Goal: Task Accomplishment & Management: Use online tool/utility

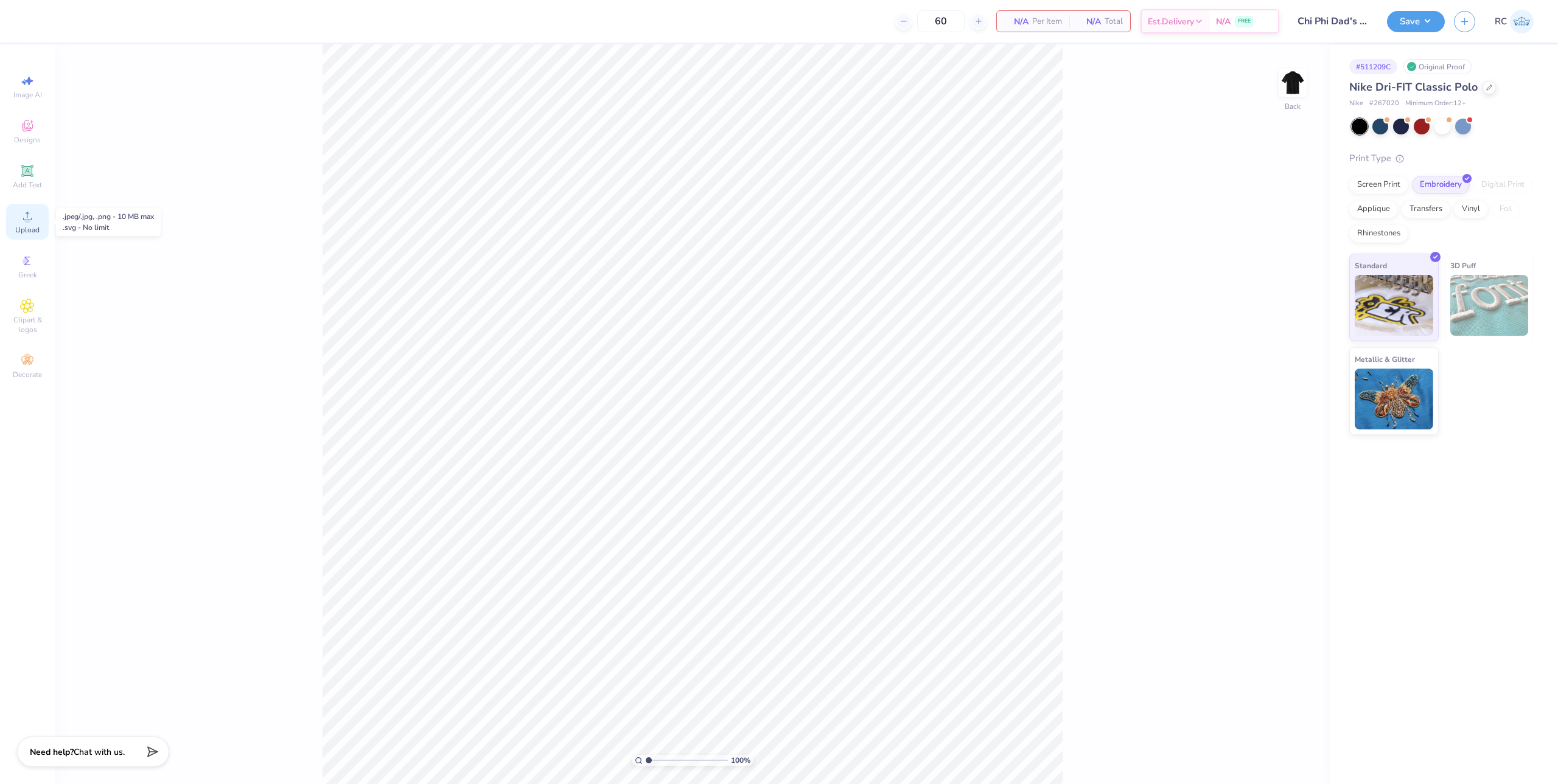
click at [33, 225] on div "Upload" at bounding box center [27, 222] width 42 height 36
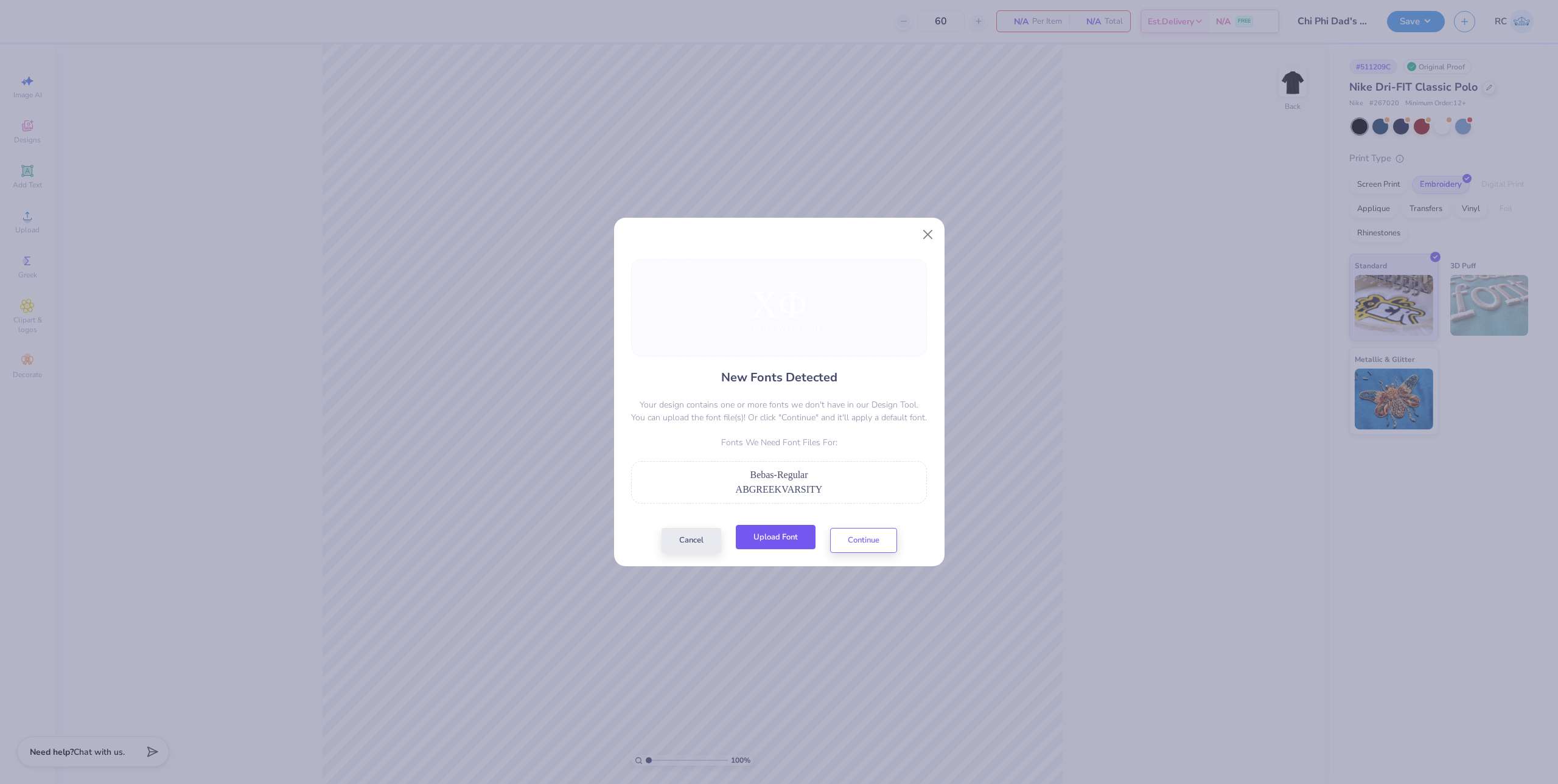
click at [797, 550] on button "Upload Font" at bounding box center [776, 538] width 80 height 25
click at [775, 543] on button "Upload Font" at bounding box center [776, 538] width 80 height 25
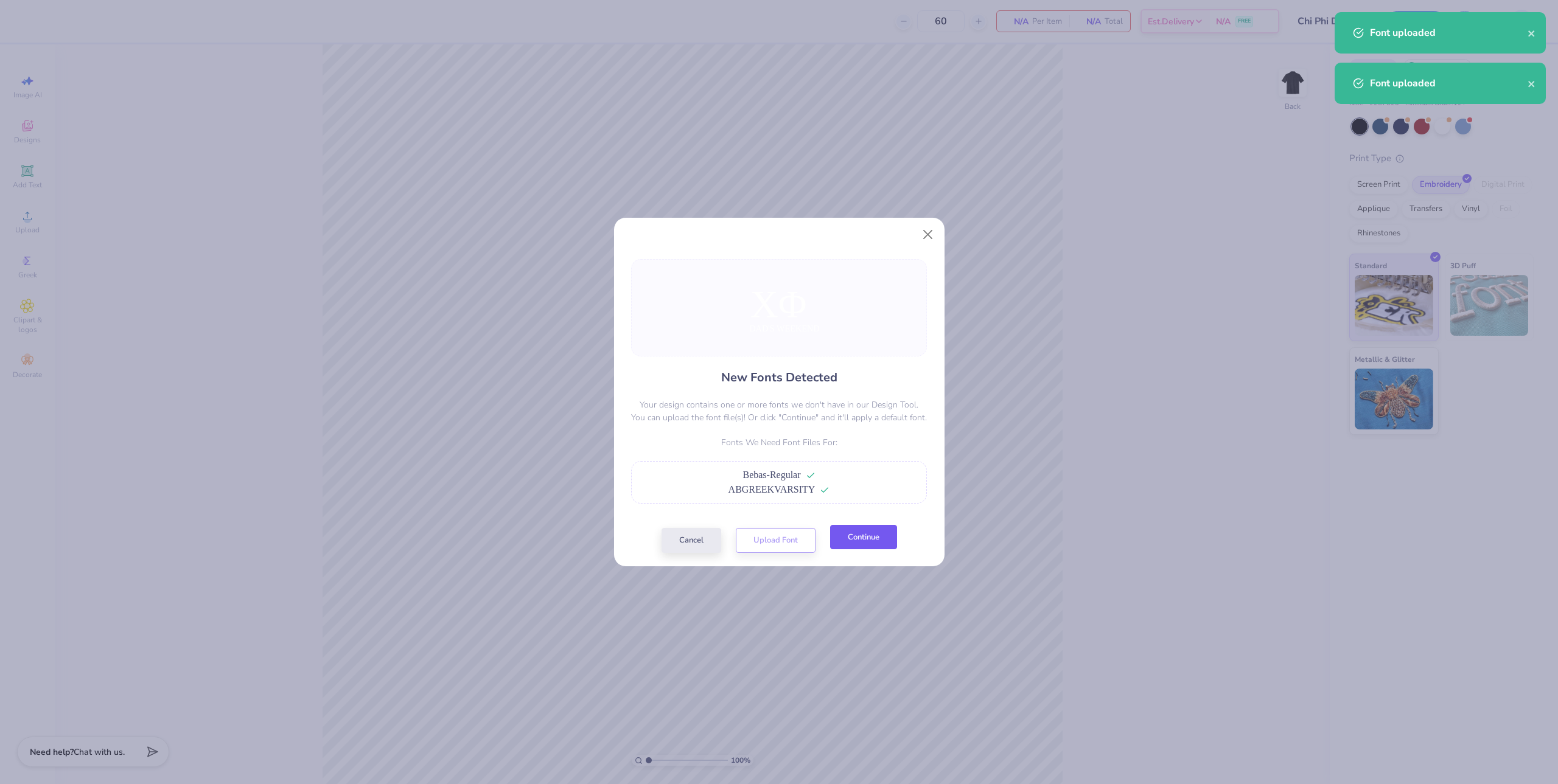
click at [871, 539] on button "Continue" at bounding box center [863, 538] width 67 height 25
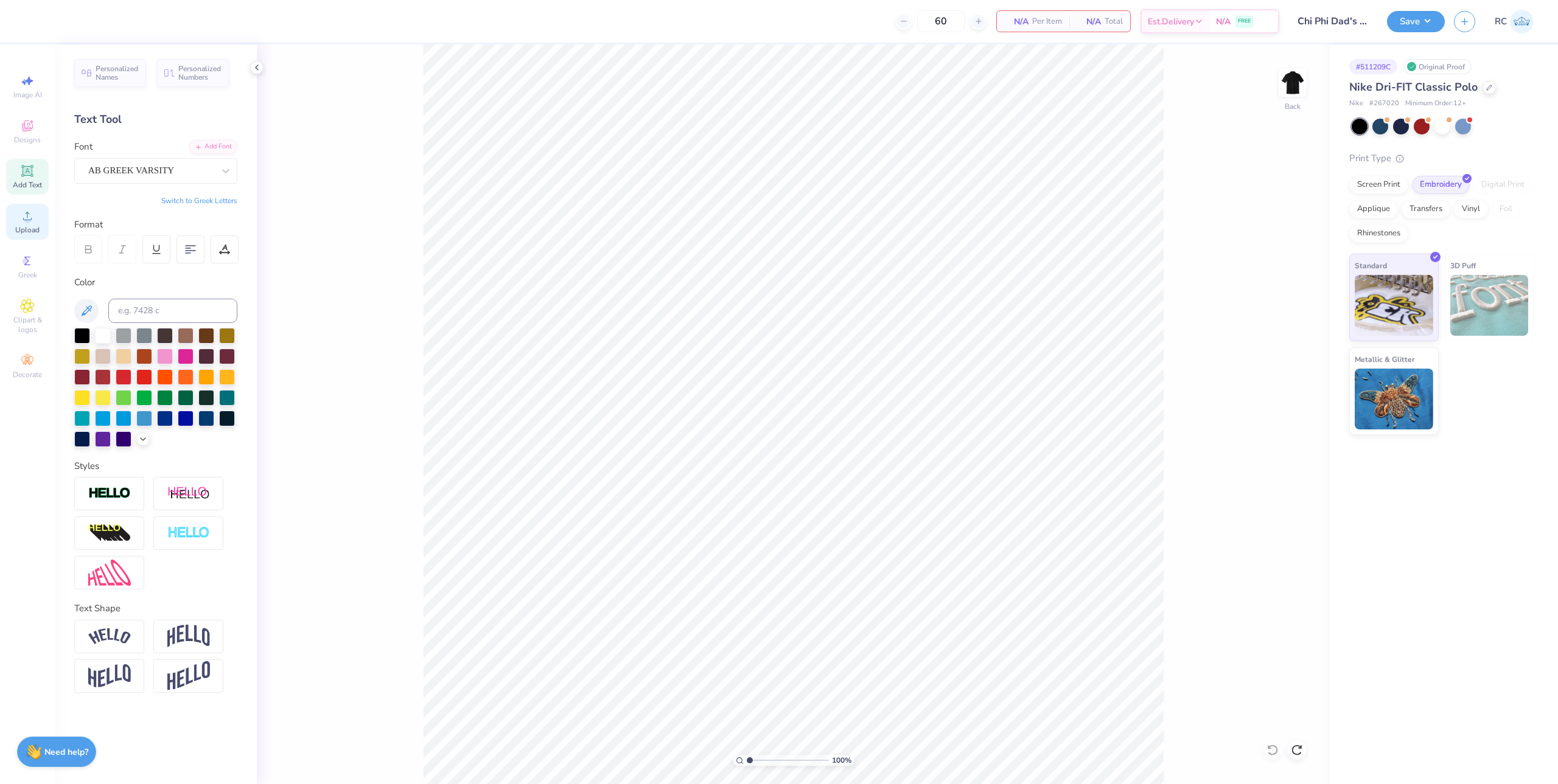
click at [34, 225] on div "Upload" at bounding box center [27, 222] width 42 height 36
type input "1.22152498603933"
type input "3.41"
type input "1.22152498603933"
type input "12.50"
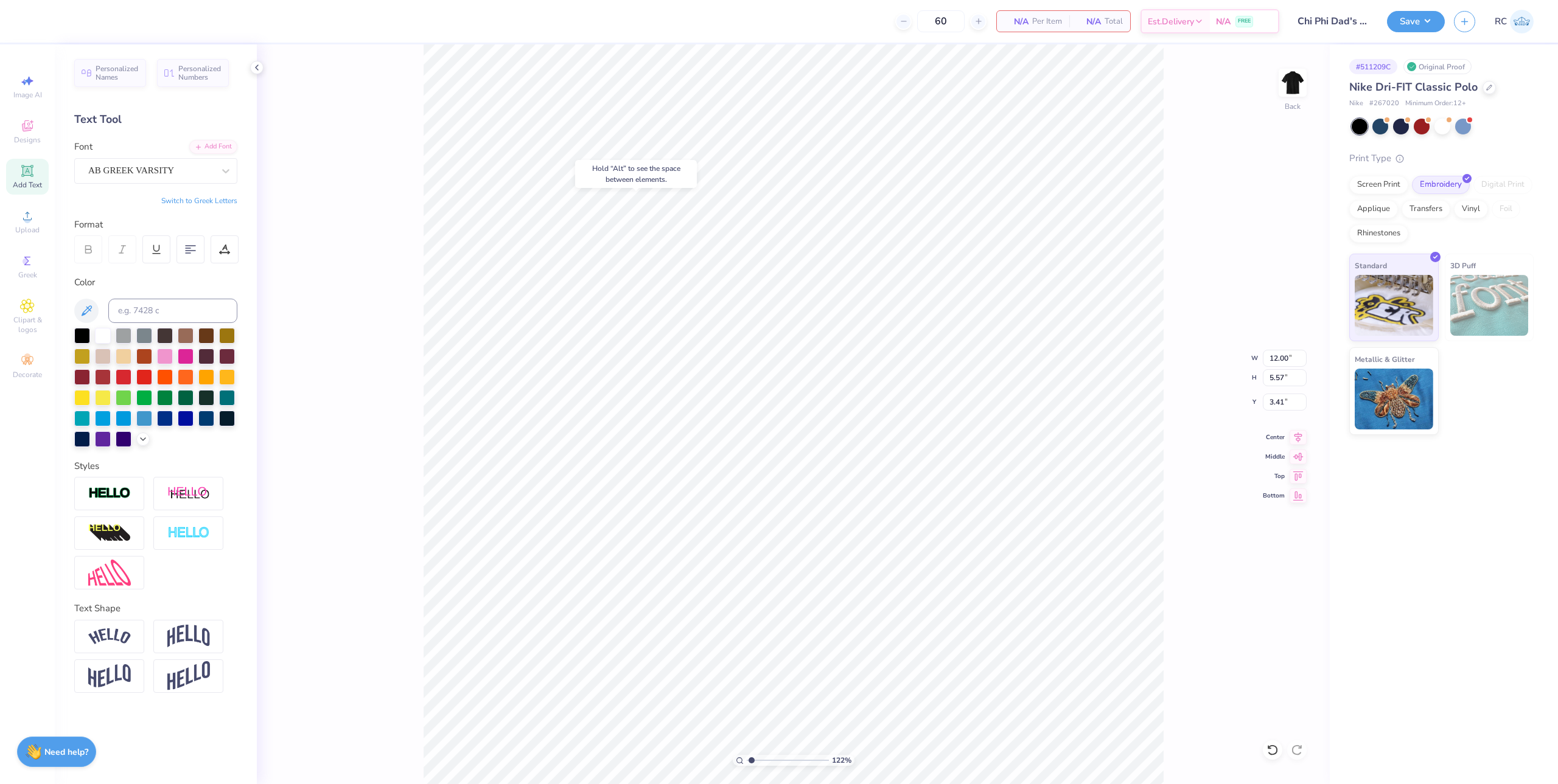
type input "8.26"
type input "8.63"
click at [32, 221] on icon at bounding box center [27, 216] width 15 height 15
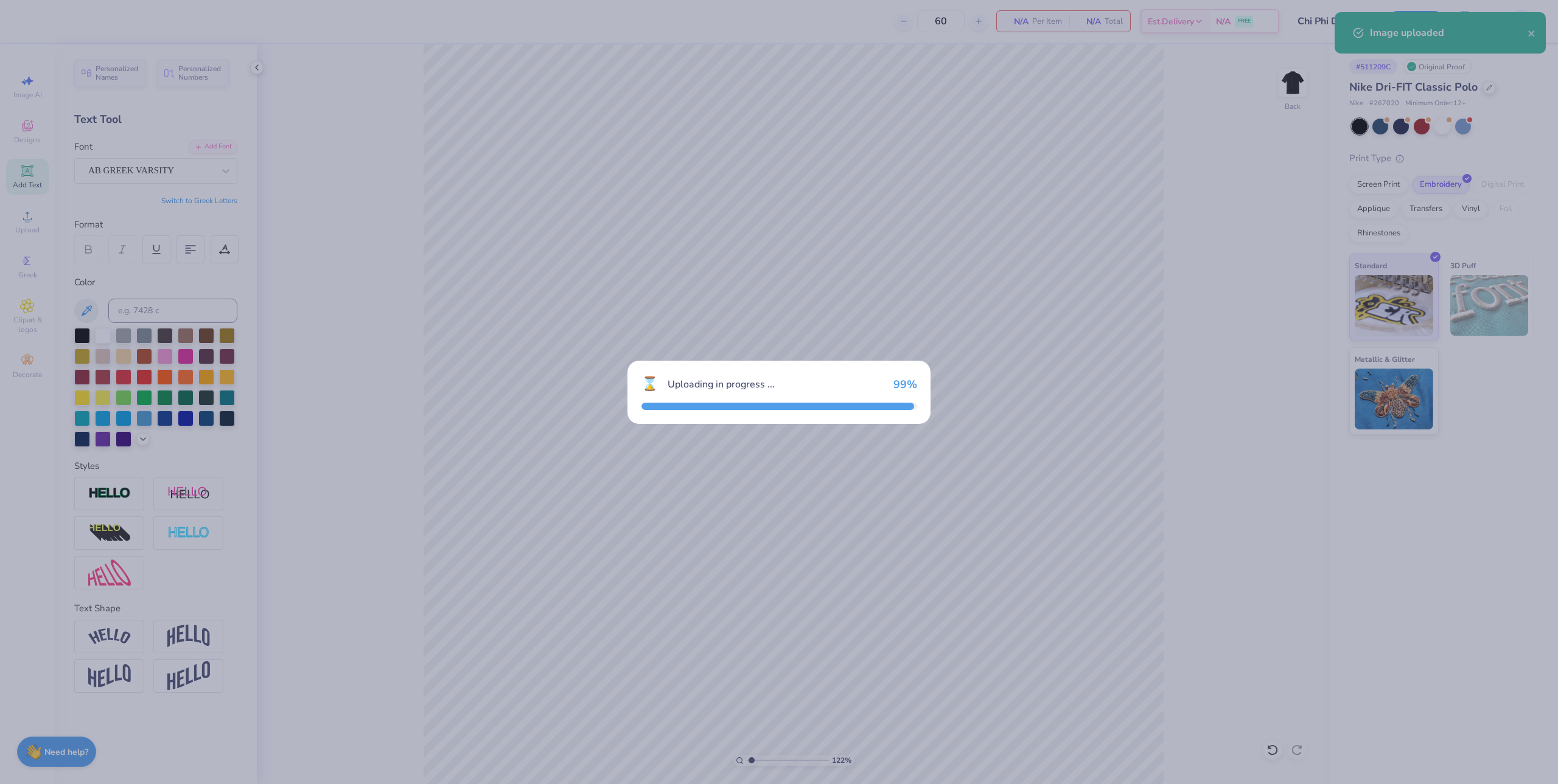
type input "1.22152498603933"
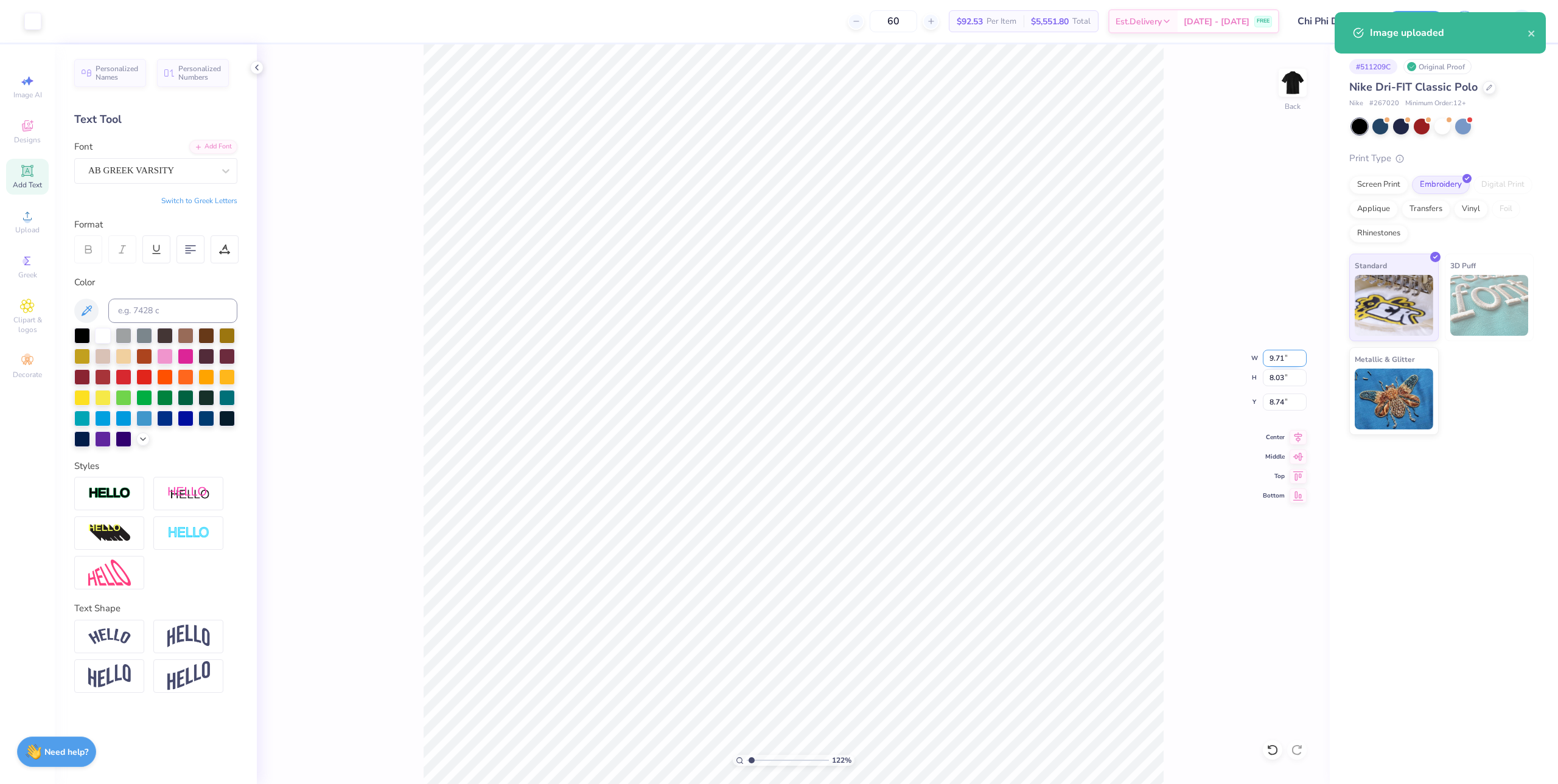
click at [1286, 355] on input "9.71" at bounding box center [1284, 359] width 44 height 17
type input "4"
type input "1.22152498603933"
type input "4.00"
type input "3.31"
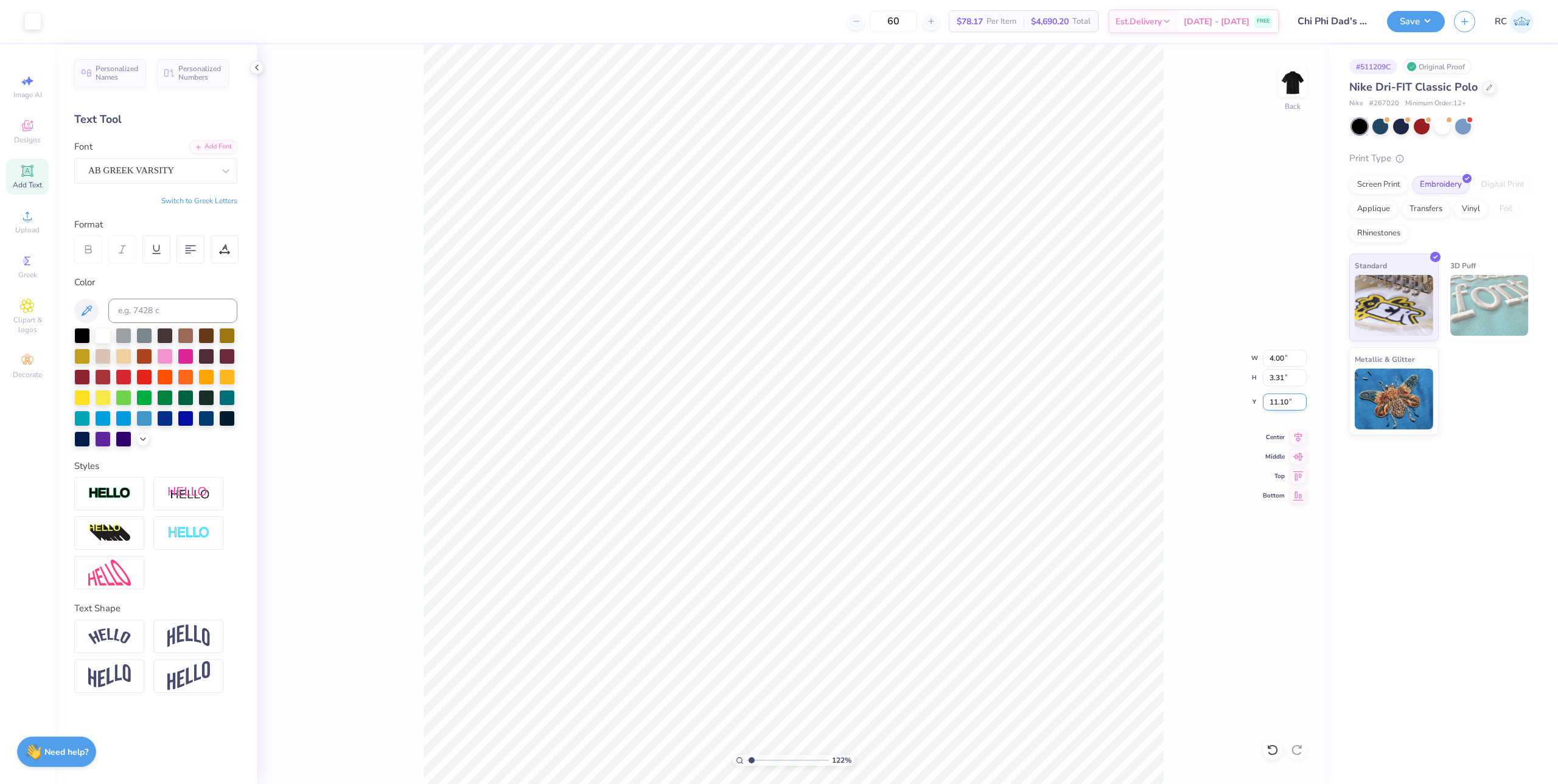
click at [1291, 404] on input "11.10" at bounding box center [1284, 402] width 44 height 17
type input "3"
type input "1.22152498603933"
type input "3.00"
click at [369, 488] on div "122 % Back W 4.00 4.00 " H 3.31 3.31 " Y 3.00 3.00 " Center Middle Top Bottom" at bounding box center [794, 414] width 1073 height 740
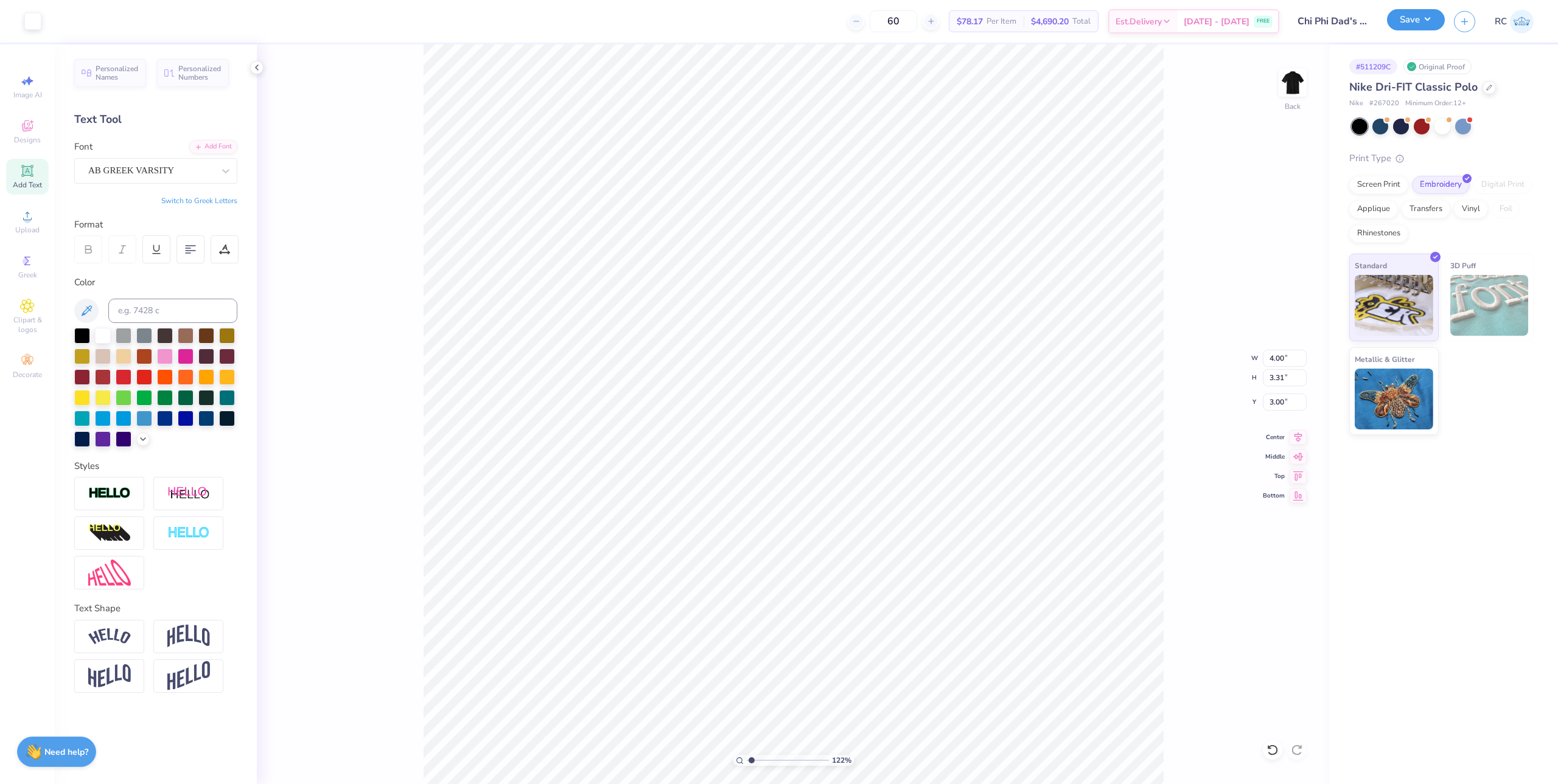
click at [1421, 25] on button "Save" at bounding box center [1416, 20] width 58 height 21
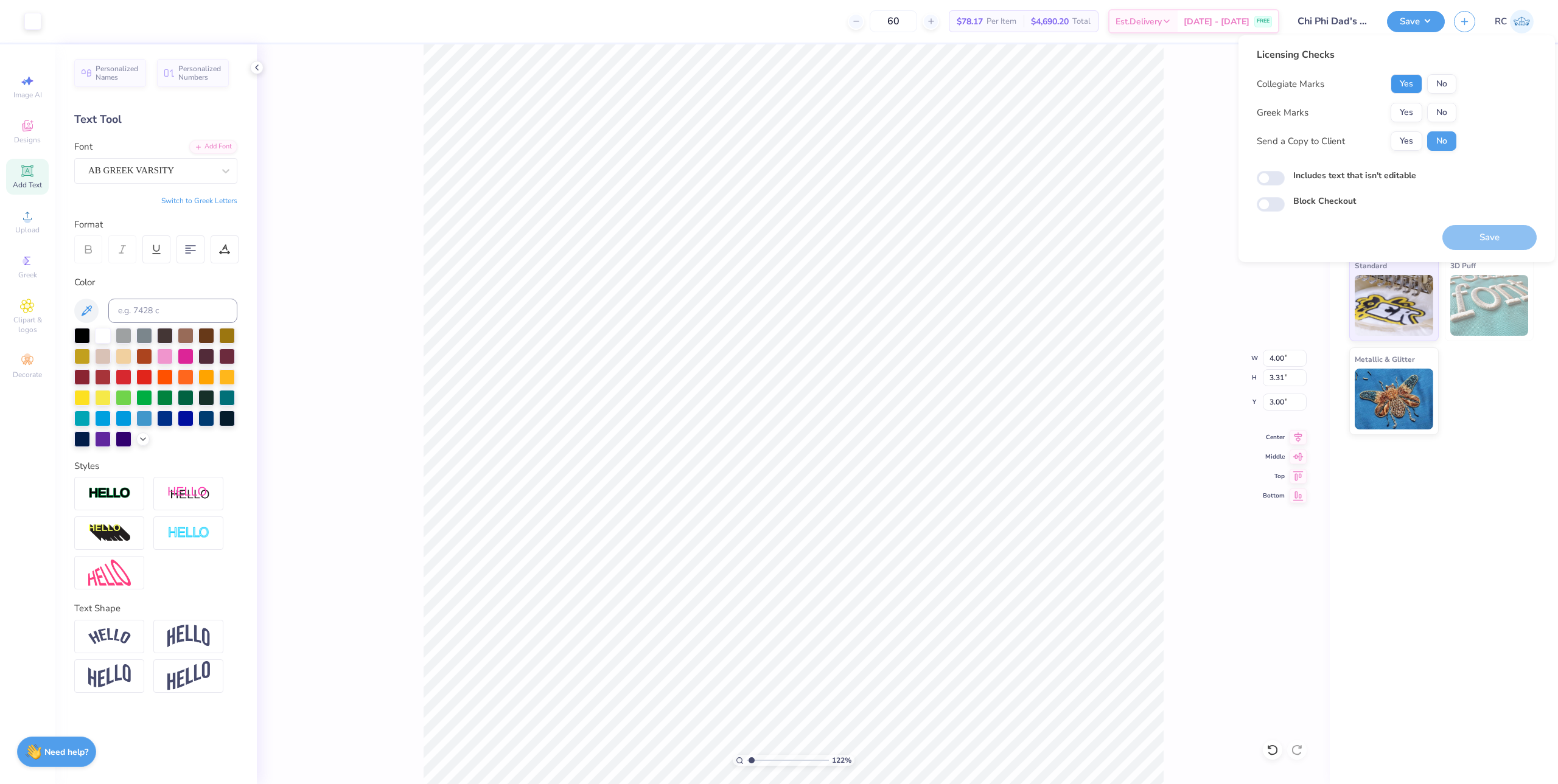
click at [1414, 86] on button "Yes" at bounding box center [1407, 83] width 32 height 19
click at [1407, 114] on button "Yes" at bounding box center [1407, 112] width 32 height 19
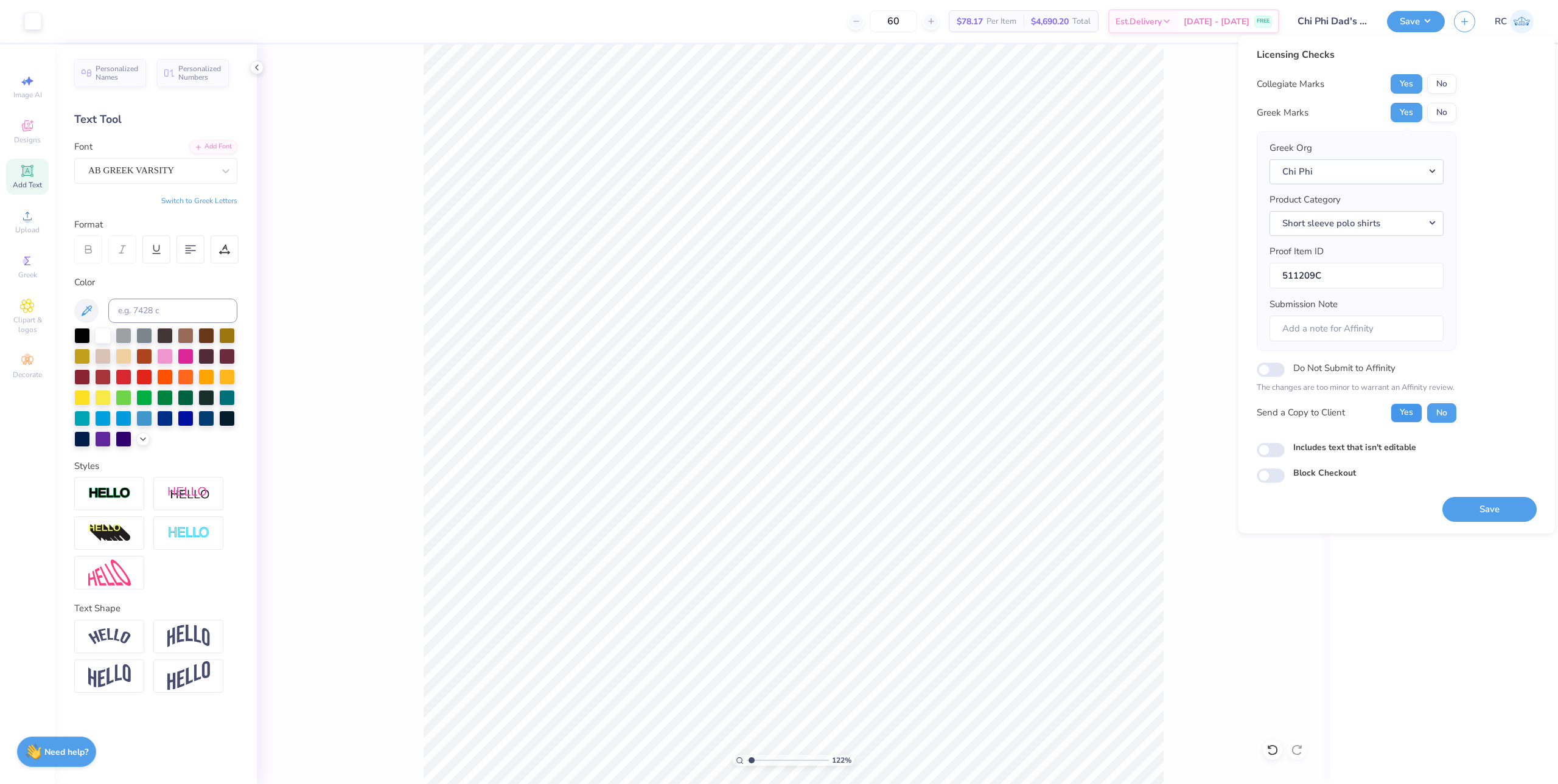
click at [1409, 407] on button "Yes" at bounding box center [1407, 413] width 32 height 19
click at [1472, 515] on button "Save" at bounding box center [1489, 510] width 94 height 25
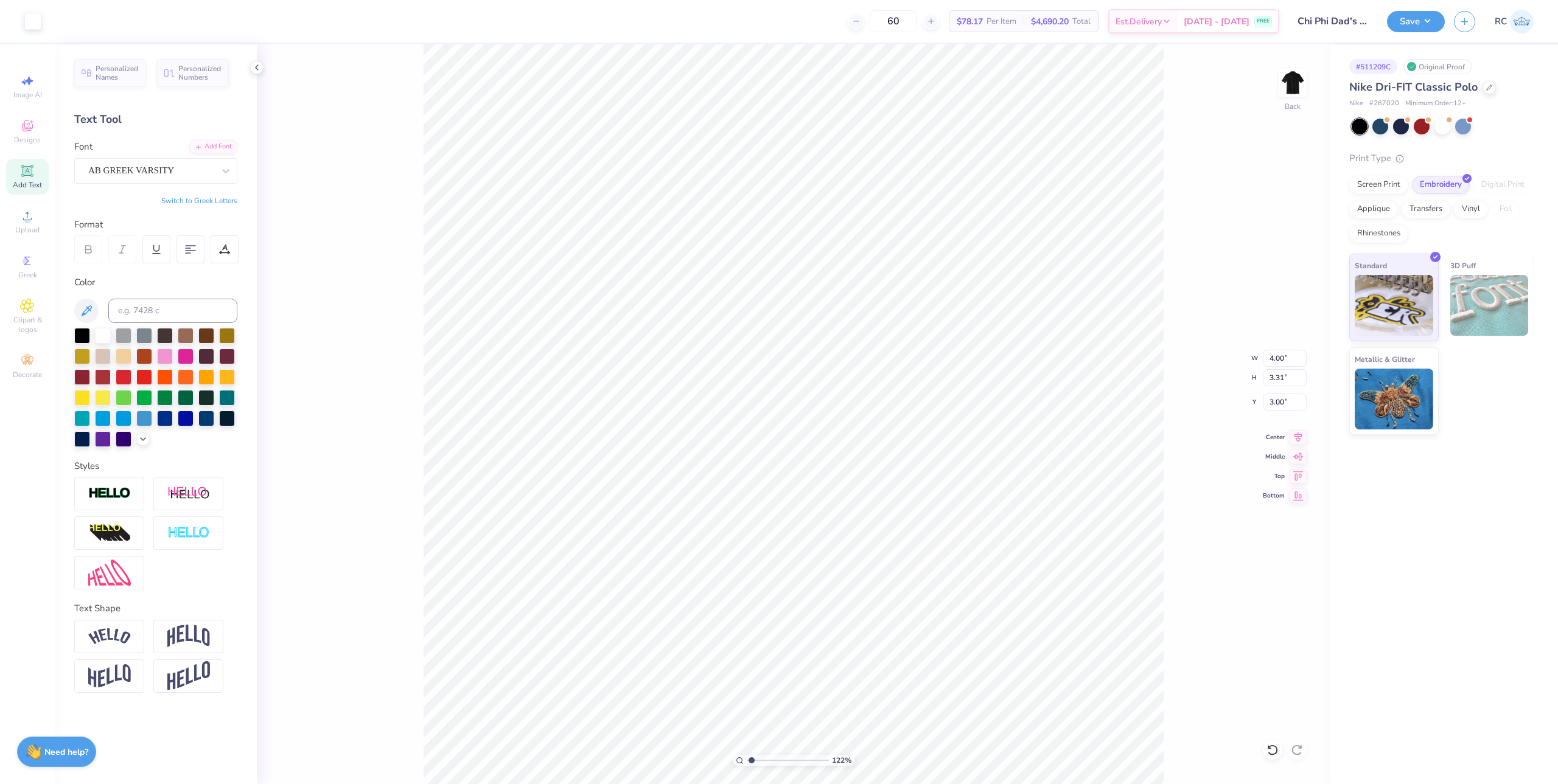
type input "1.22152498603933"
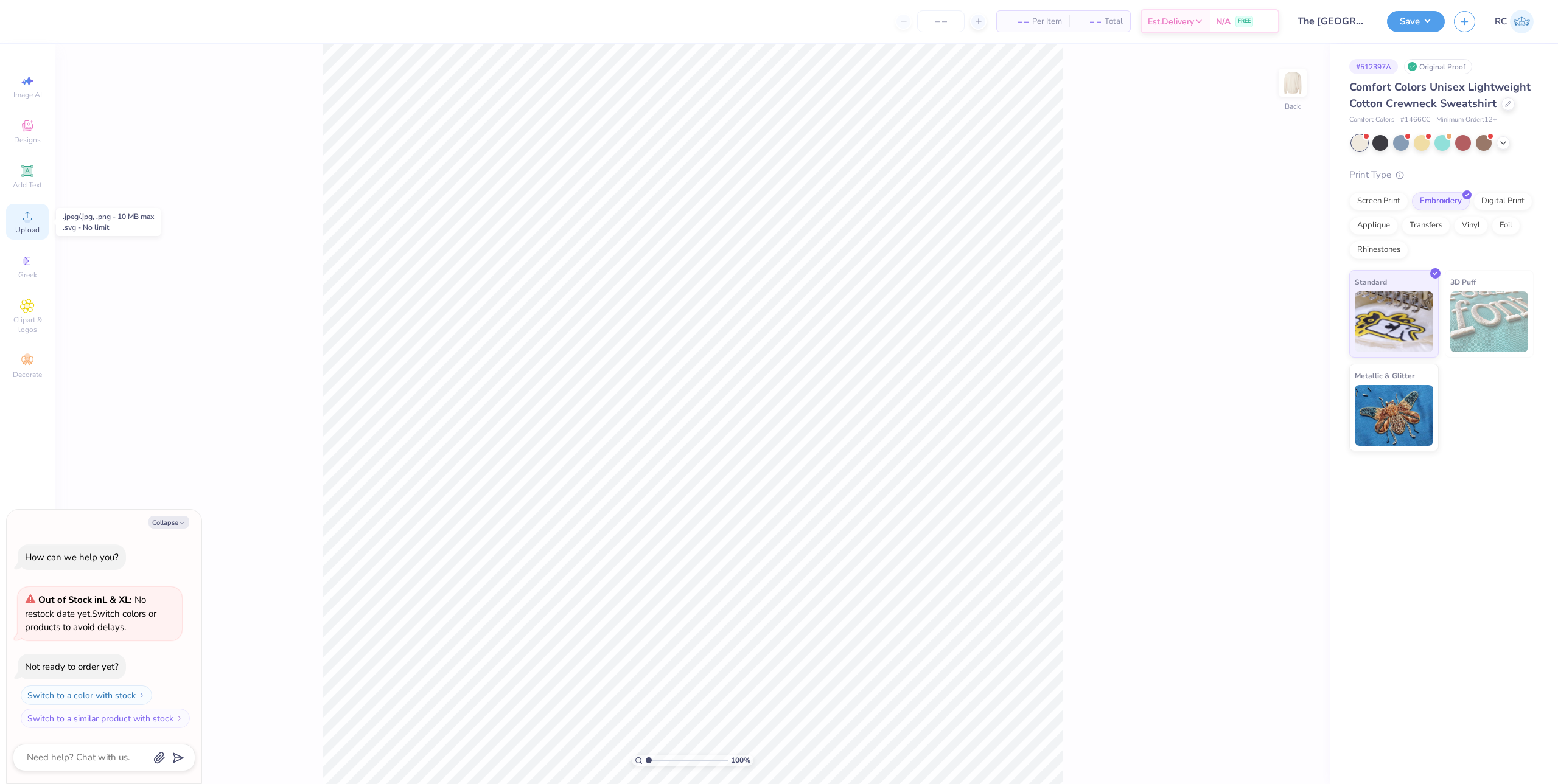
click at [31, 234] on span "Upload" at bounding box center [27, 230] width 24 height 10
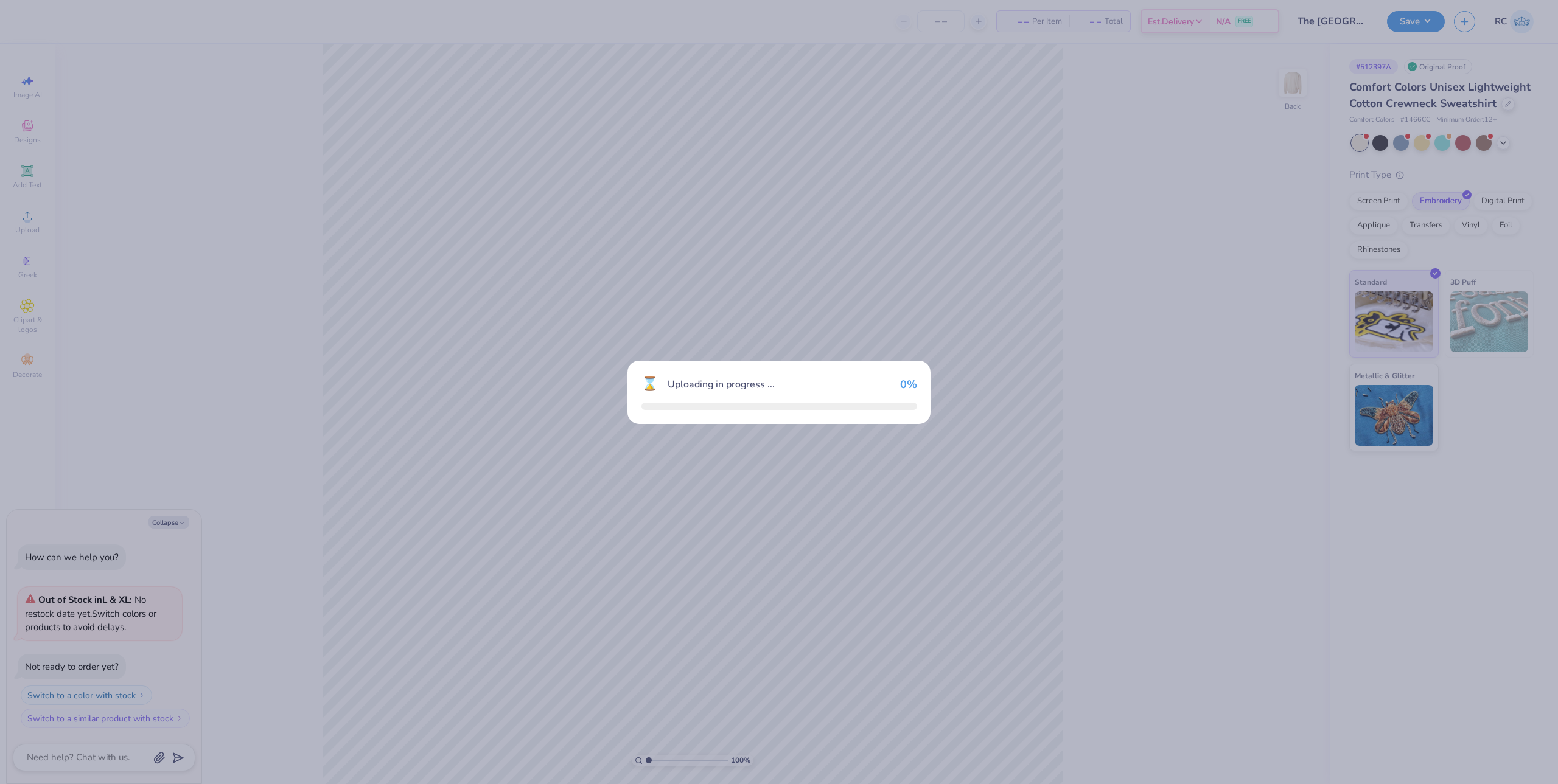
type textarea "x"
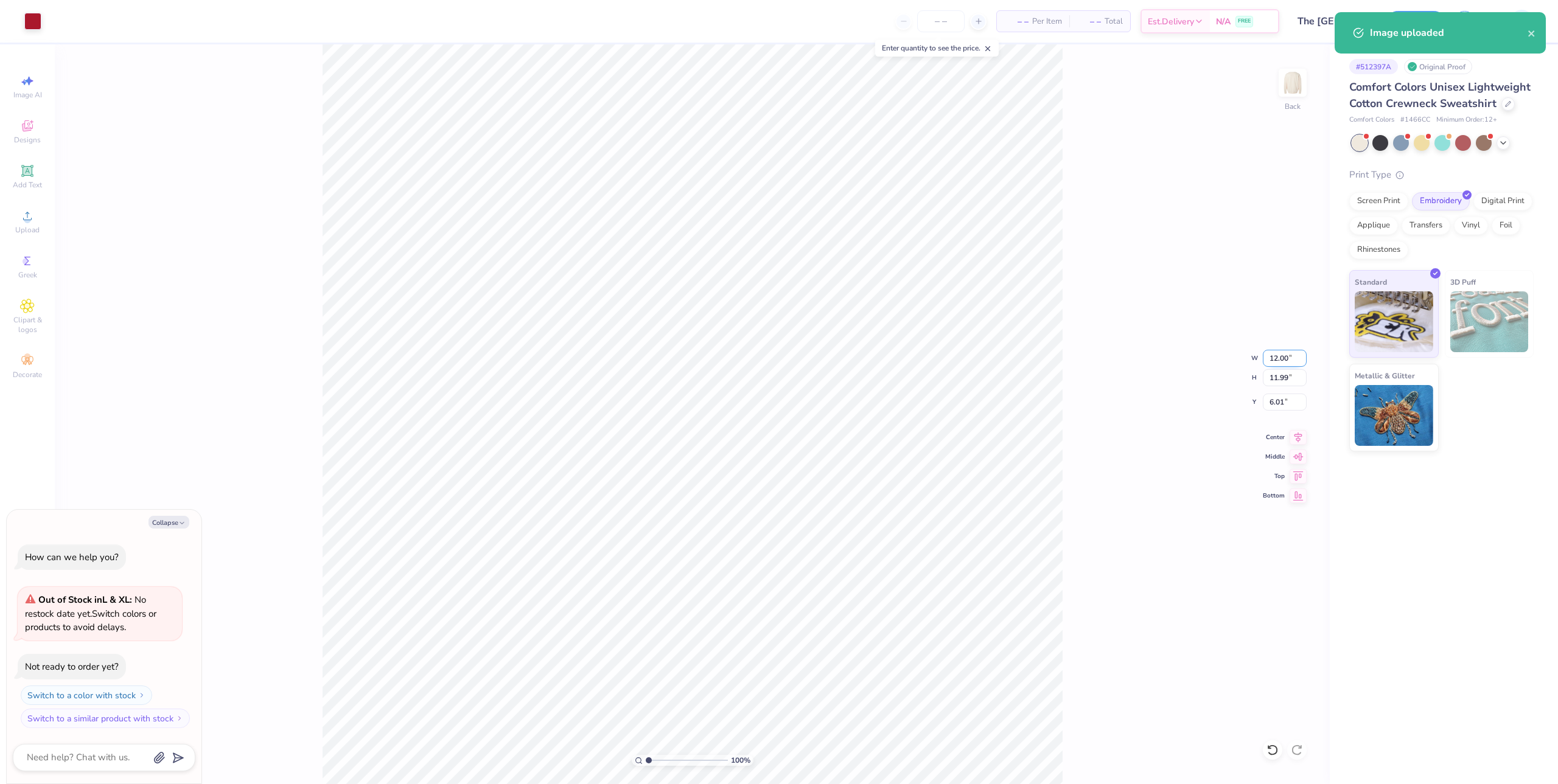
click at [1284, 359] on input "12.00" at bounding box center [1284, 359] width 44 height 17
type input "8"
type textarea "x"
type input "8.00"
type input "7.99"
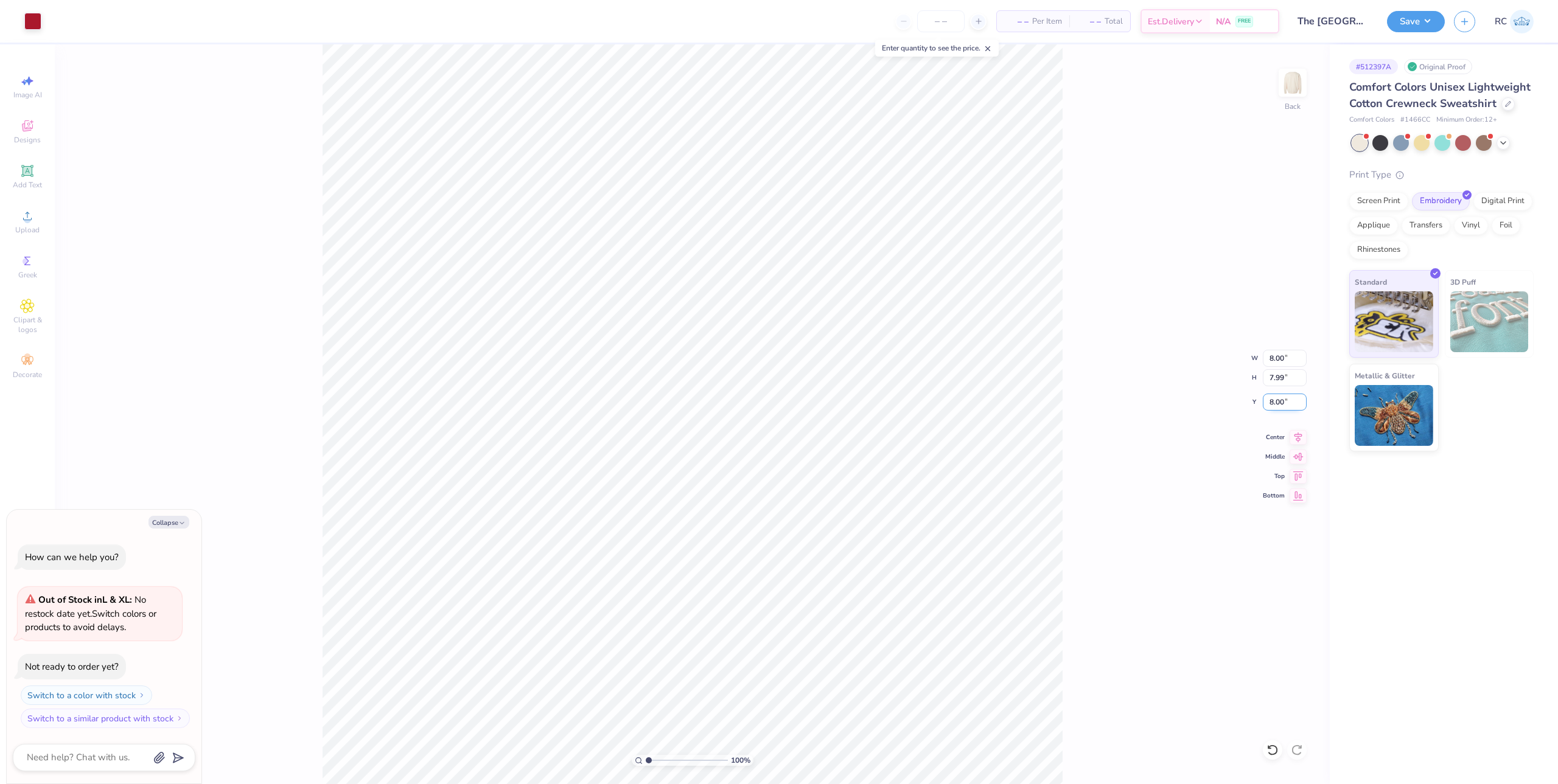
click at [1284, 398] on input "8.00" at bounding box center [1284, 402] width 44 height 17
type input "3"
type textarea "x"
type input "3.00"
click at [25, 222] on circle at bounding box center [27, 220] width 7 height 7
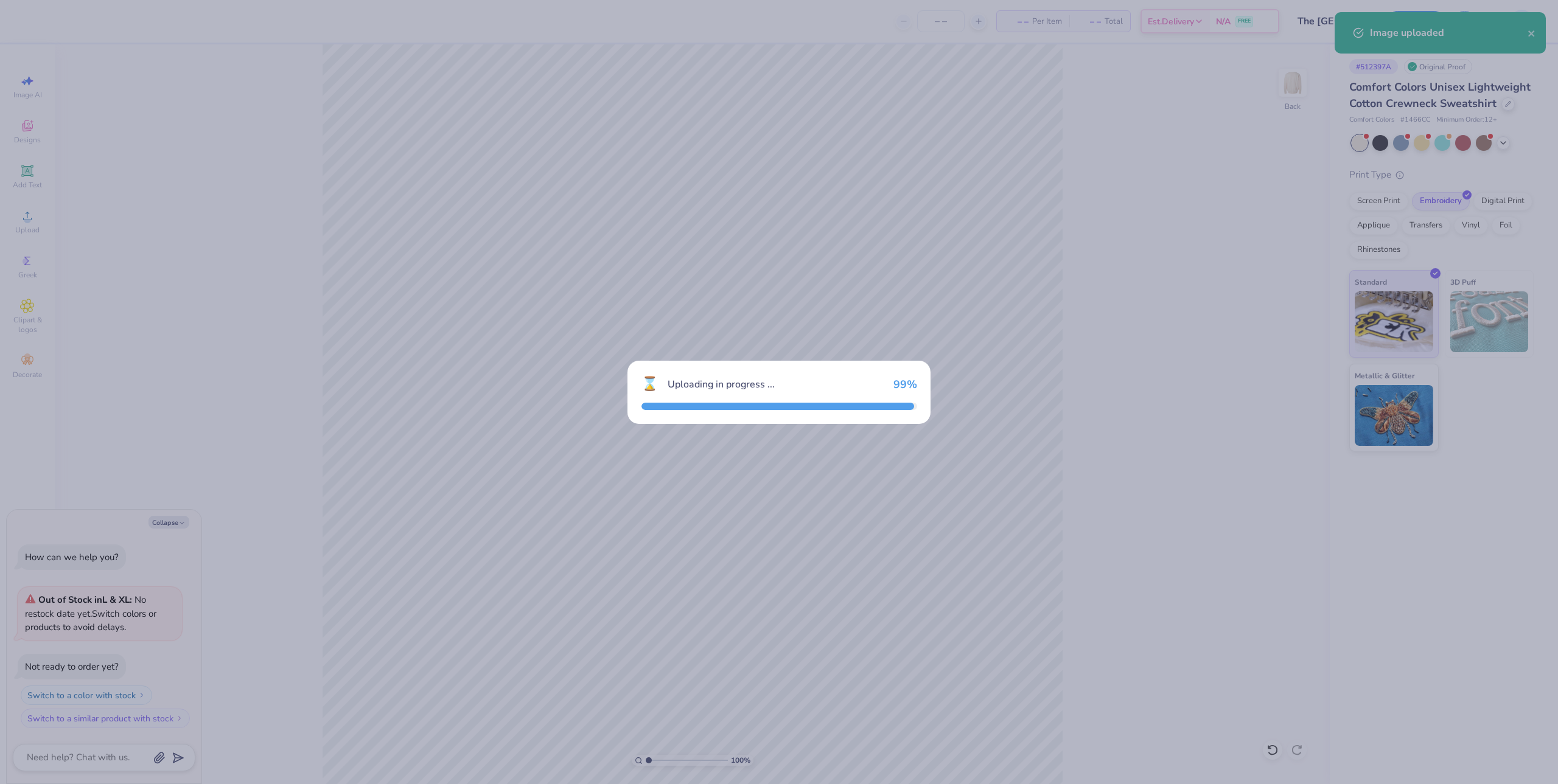
type textarea "x"
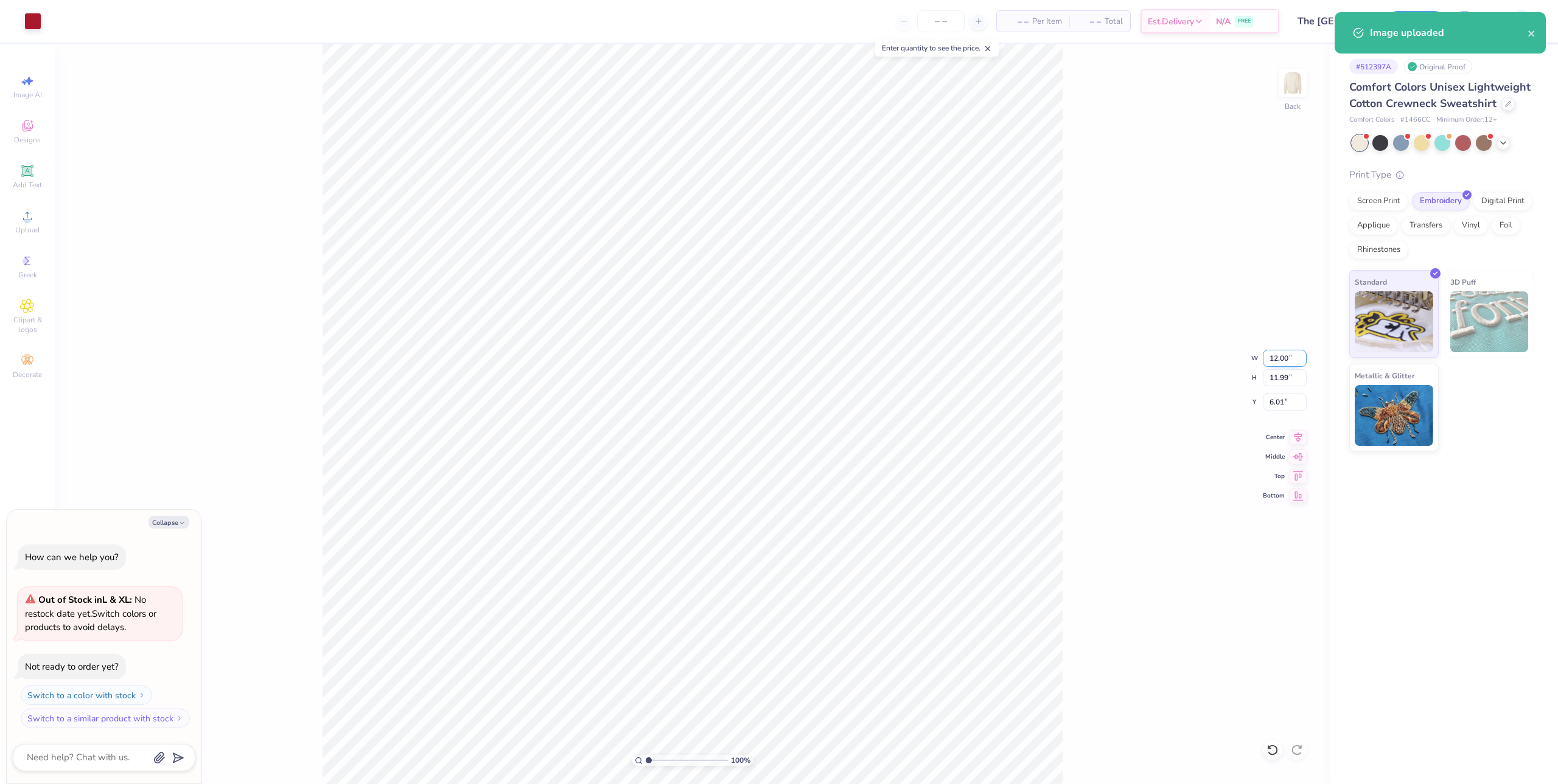
click at [1279, 355] on input "12.00" at bounding box center [1284, 359] width 44 height 17
type input "8"
type textarea "x"
type input "8.00"
type input "7.99"
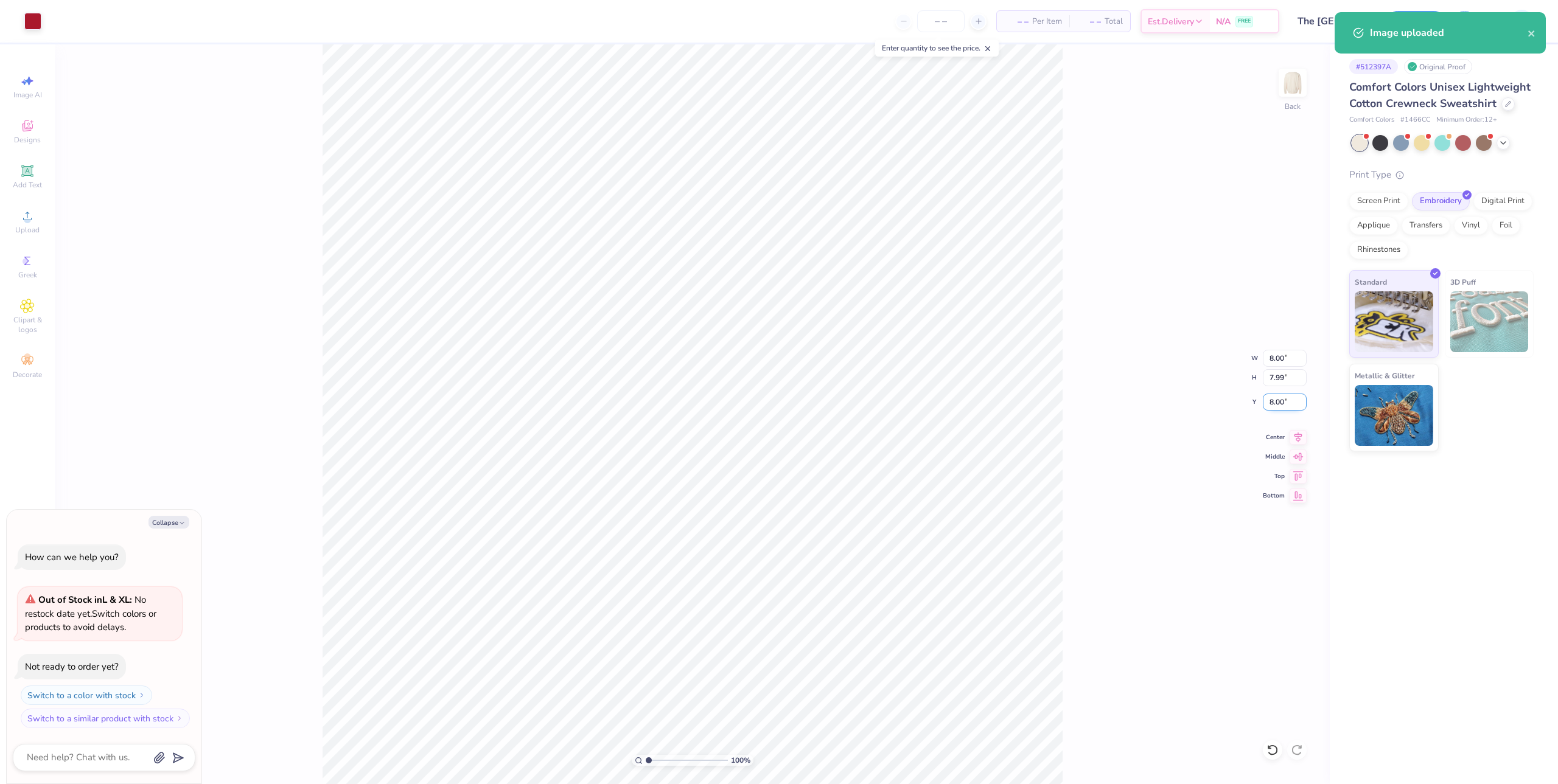
click at [1284, 405] on input "8.00" at bounding box center [1284, 402] width 44 height 17
type input "3"
type textarea "x"
type input "3.00"
click at [1300, 439] on icon at bounding box center [1298, 435] width 17 height 15
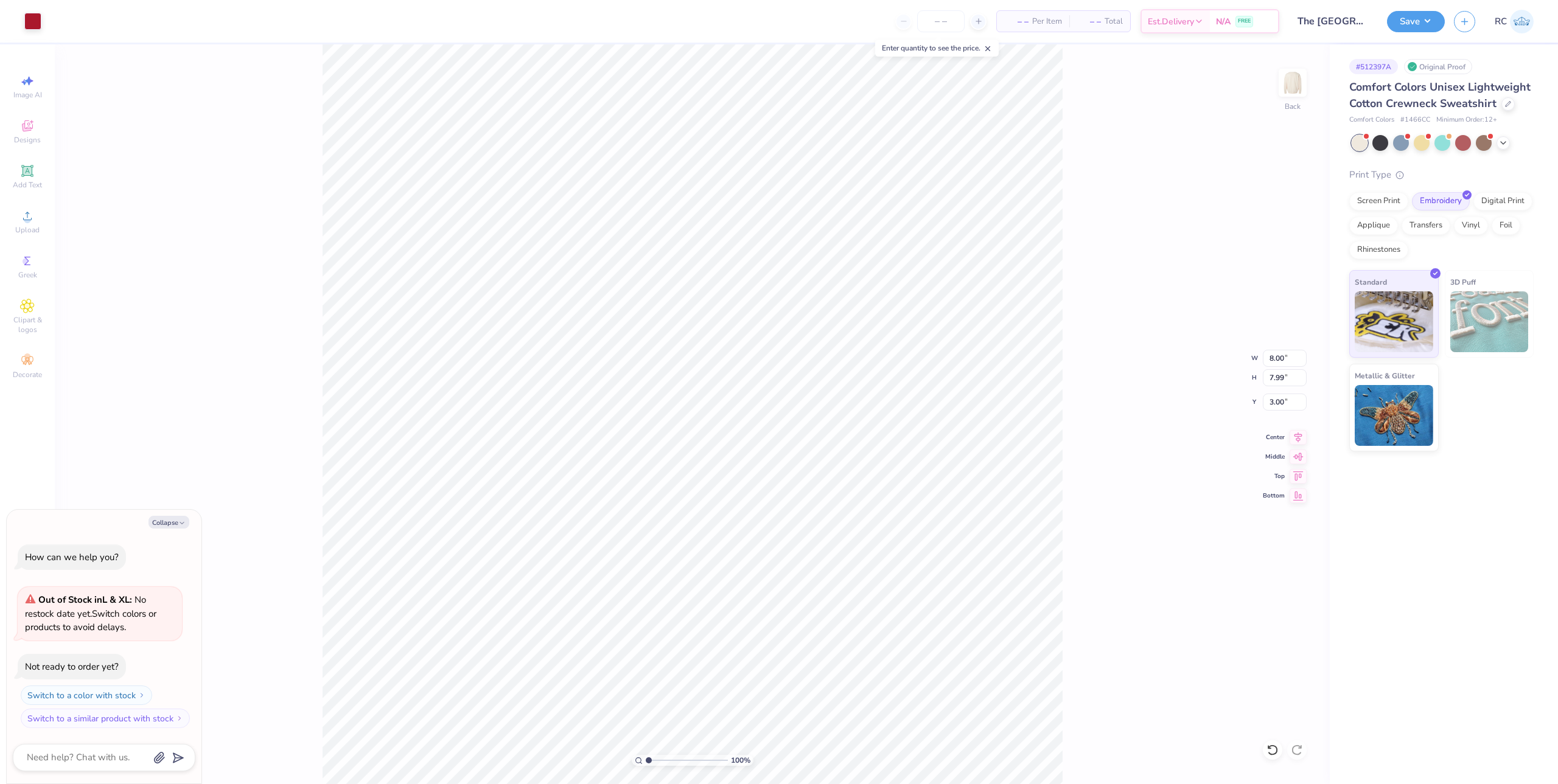
click at [1085, 423] on div "100 % Back W 8.00 8.00 " H 7.99 7.99 " Y 3.00 3.00 " Center Middle Top Bottom" at bounding box center [692, 414] width 1275 height 740
type textarea "x"
